Goal: Task Accomplishment & Management: Complete application form

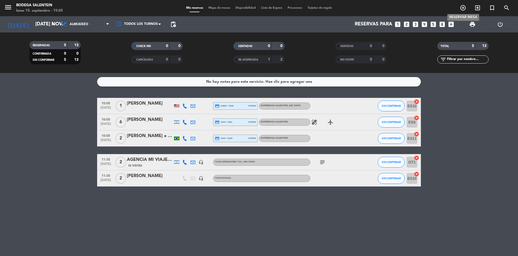
click at [463, 8] on icon "add_circle_outline" at bounding box center [463, 8] width 6 height 6
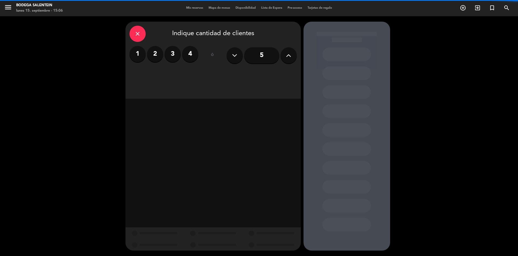
click at [264, 56] on input "5" at bounding box center [261, 55] width 35 height 16
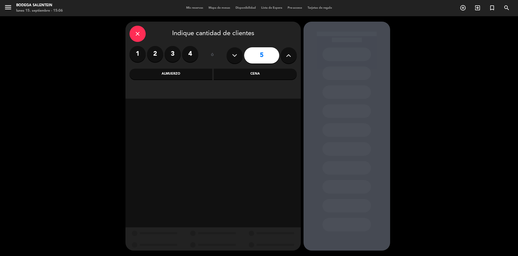
click at [175, 75] on div "Almuerzo" at bounding box center [171, 74] width 83 height 11
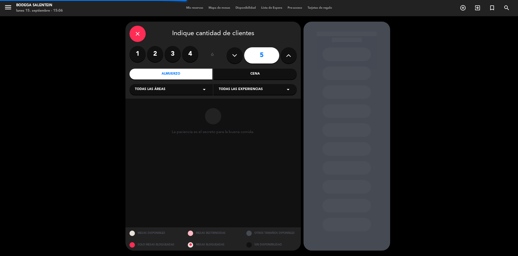
click at [242, 87] on span "Todas las experiencias" at bounding box center [241, 89] width 44 height 5
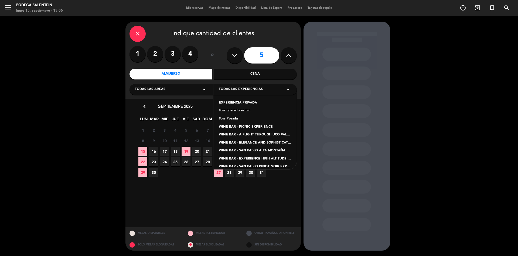
scroll to position [53, 0]
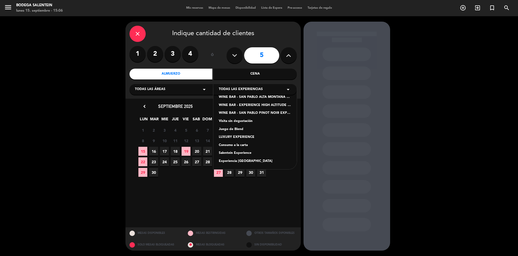
click at [241, 154] on div "Salentein Experience" at bounding box center [255, 152] width 73 height 5
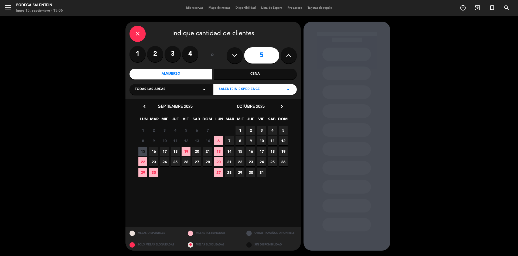
click at [209, 162] on span "28" at bounding box center [207, 161] width 9 height 9
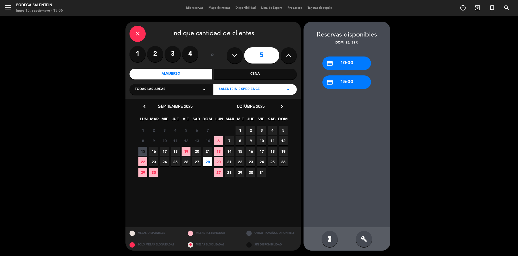
click at [349, 63] on div "credit_card 10:00" at bounding box center [346, 62] width 49 height 13
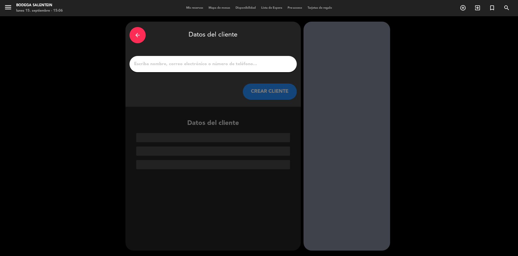
click at [181, 64] on input "1" at bounding box center [213, 64] width 159 height 8
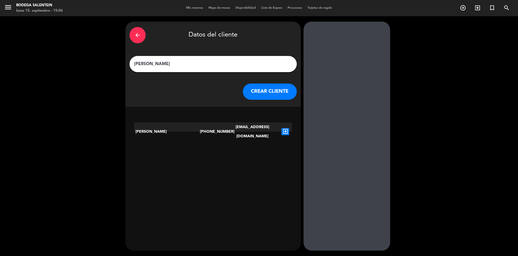
type input "[PERSON_NAME]"
click at [285, 128] on icon "exit_to_app" at bounding box center [285, 131] width 8 height 7
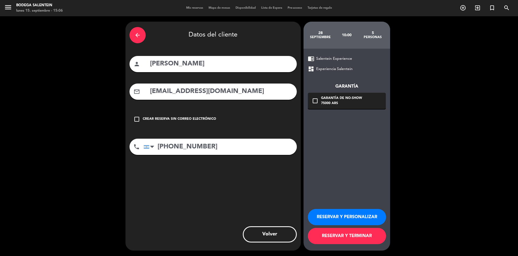
click at [315, 100] on icon "check_box_outline_blank" at bounding box center [315, 100] width 6 height 6
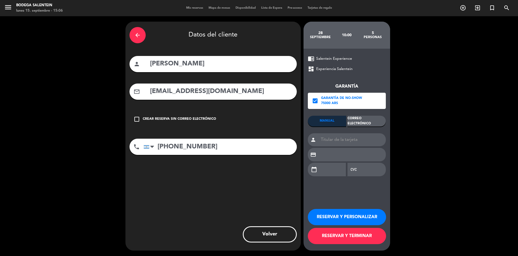
click at [358, 120] on div "Correo Electrónico" at bounding box center [367, 120] width 38 height 11
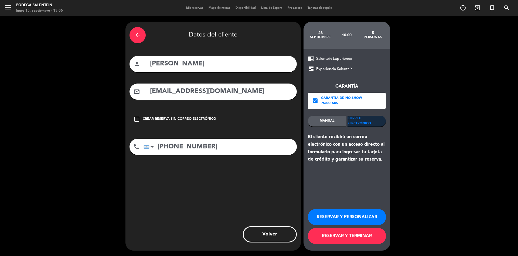
click at [338, 215] on button "RESERVAR Y PERSONALIZAR" at bounding box center [347, 217] width 78 height 16
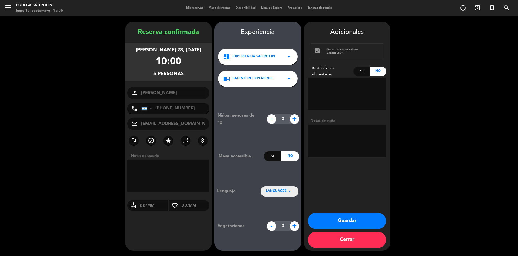
click at [325, 136] on textarea at bounding box center [347, 140] width 79 height 32
type textarea "paga chofer"
click at [345, 223] on button "Guardar" at bounding box center [347, 220] width 78 height 16
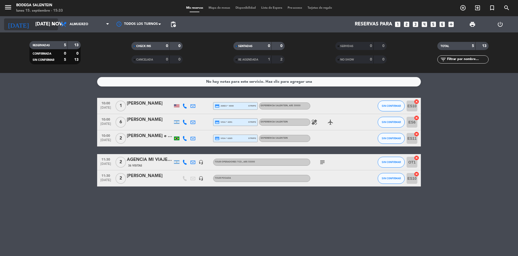
click at [33, 22] on input "[DATE] nov." at bounding box center [64, 24] width 63 height 11
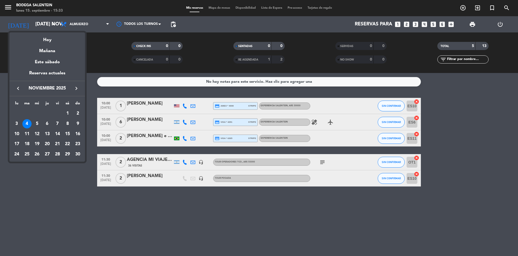
click at [18, 87] on icon "keyboard_arrow_left" at bounding box center [18, 88] width 6 height 6
click at [37, 143] on div "17" at bounding box center [36, 143] width 9 height 9
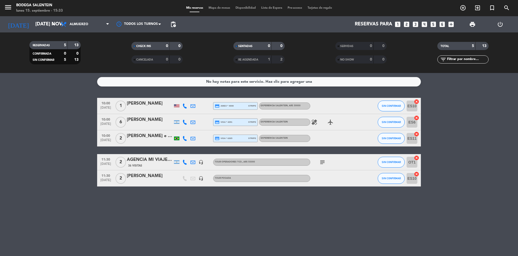
type input "mié. [DATE]"
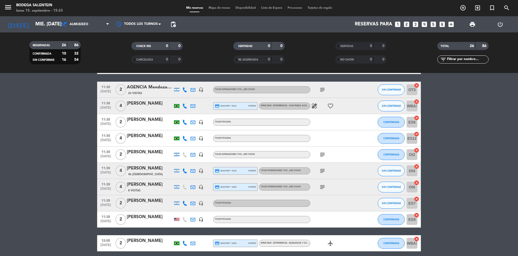
scroll to position [177, 0]
click at [463, 9] on icon "add_circle_outline" at bounding box center [463, 8] width 6 height 6
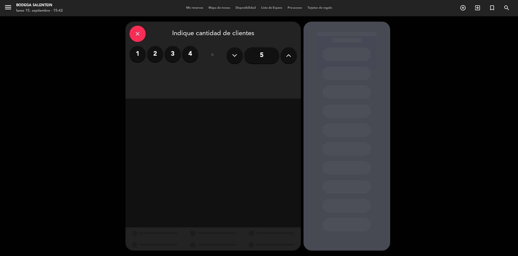
click at [154, 57] on label "2" at bounding box center [155, 54] width 16 height 16
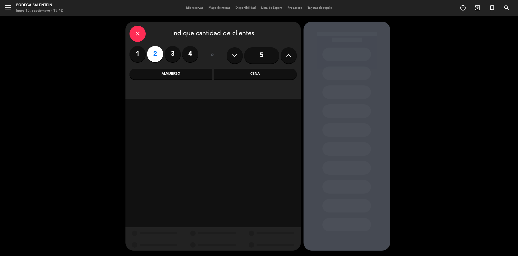
click at [167, 73] on div "Almuerzo" at bounding box center [171, 74] width 83 height 11
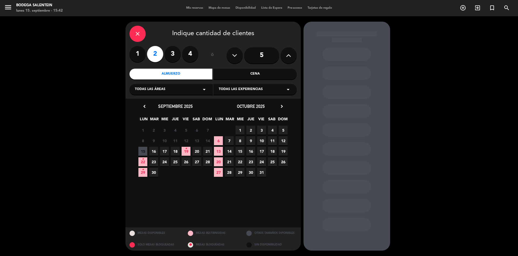
click at [267, 90] on div "Todas las experiencias arrow_drop_down" at bounding box center [254, 89] width 83 height 11
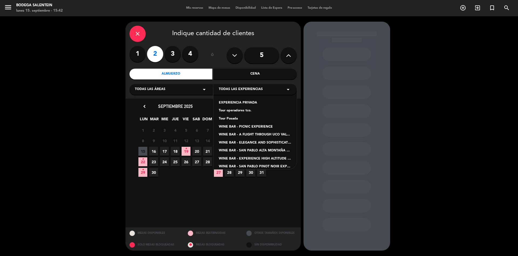
scroll to position [53, 0]
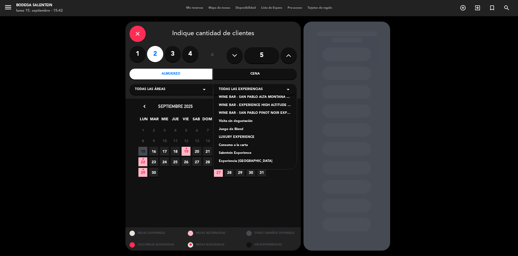
click at [241, 155] on div "Salentein Experience" at bounding box center [255, 152] width 73 height 5
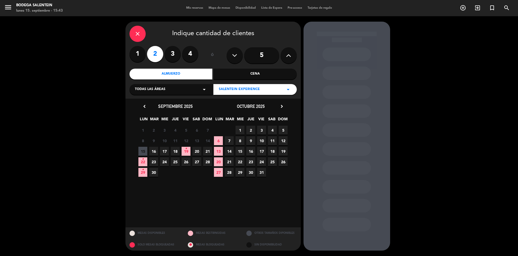
click at [283, 106] on icon "chevron_right" at bounding box center [282, 106] width 6 height 6
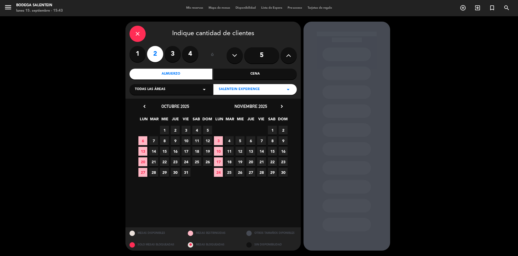
click at [283, 106] on icon "chevron_right" at bounding box center [282, 106] width 6 height 6
click at [263, 141] on span "5" at bounding box center [261, 140] width 9 height 9
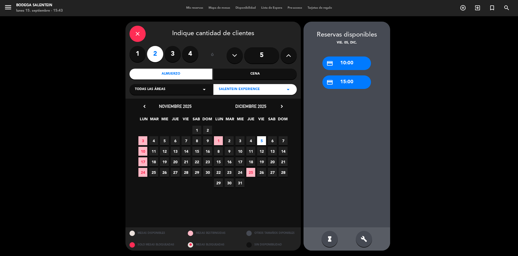
click at [349, 62] on div "credit_card 10:00" at bounding box center [346, 62] width 49 height 13
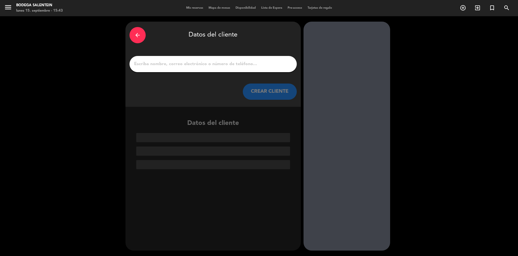
click at [203, 62] on input "1" at bounding box center [213, 64] width 159 height 8
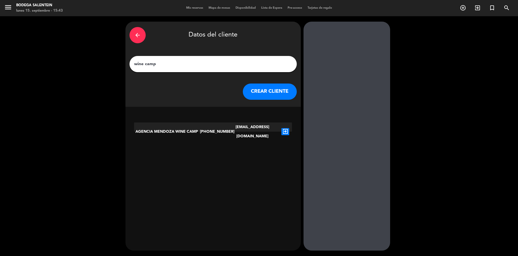
type input "wine camp"
click at [286, 128] on icon "exit_to_app" at bounding box center [285, 131] width 8 height 7
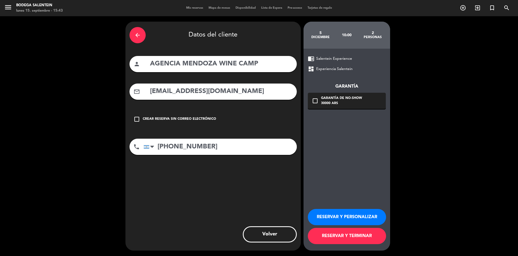
click at [358, 214] on button "RESERVAR Y PERSONALIZAR" at bounding box center [347, 217] width 78 height 16
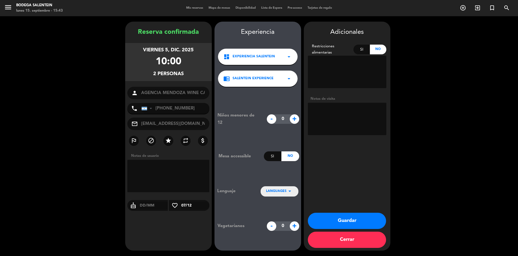
click at [322, 117] on textarea at bounding box center [347, 119] width 79 height 32
paste textarea "[PERSON_NAME]"
type textarea "[PERSON_NAME] SALA paga ag liq env"
click at [333, 219] on button "Guardar" at bounding box center [347, 220] width 78 height 16
